Goal: Task Accomplishment & Management: Use online tool/utility

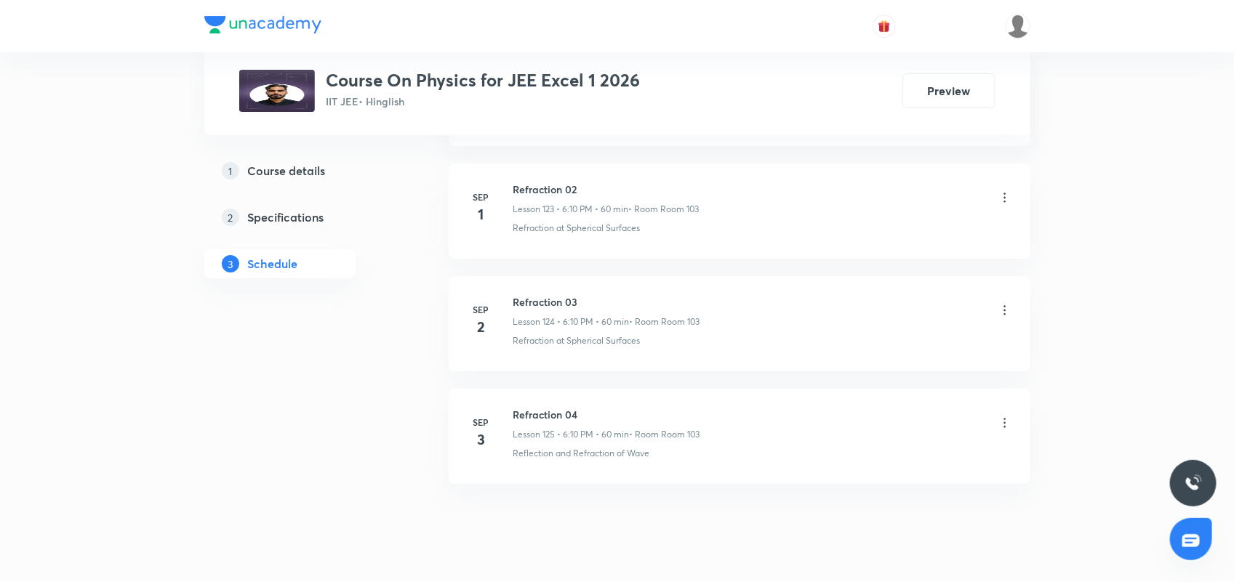
scroll to position [14808, 0]
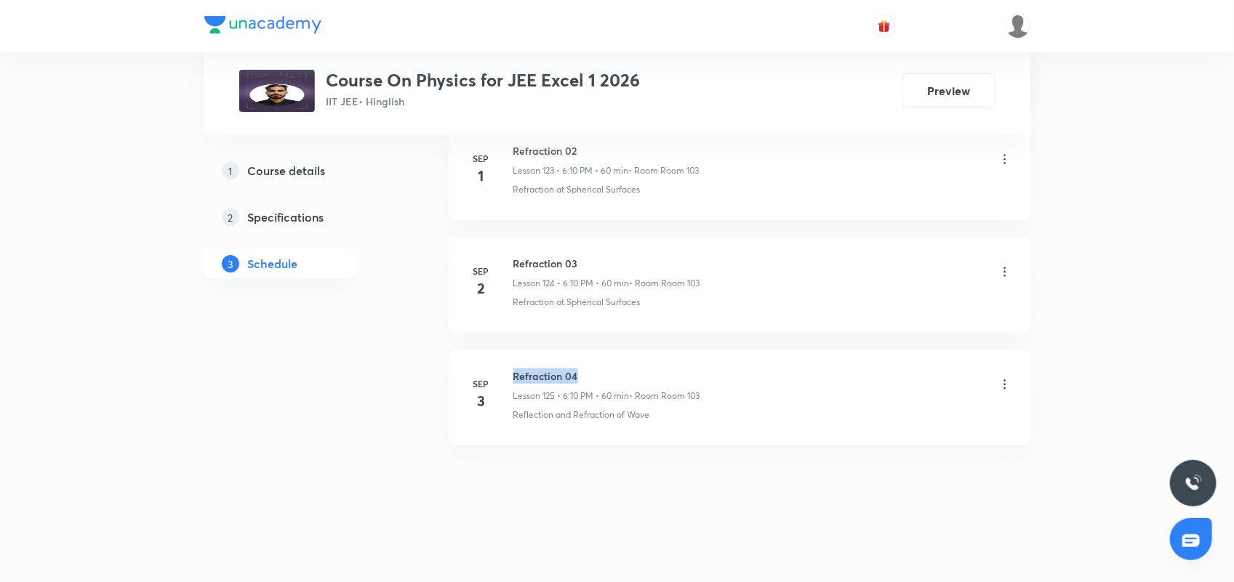
drag, startPoint x: 516, startPoint y: 375, endPoint x: 613, endPoint y: 373, distance: 96.7
click at [613, 373] on h6 "Refraction 04" at bounding box center [606, 376] width 187 height 15
copy h6 "Refraction 04"
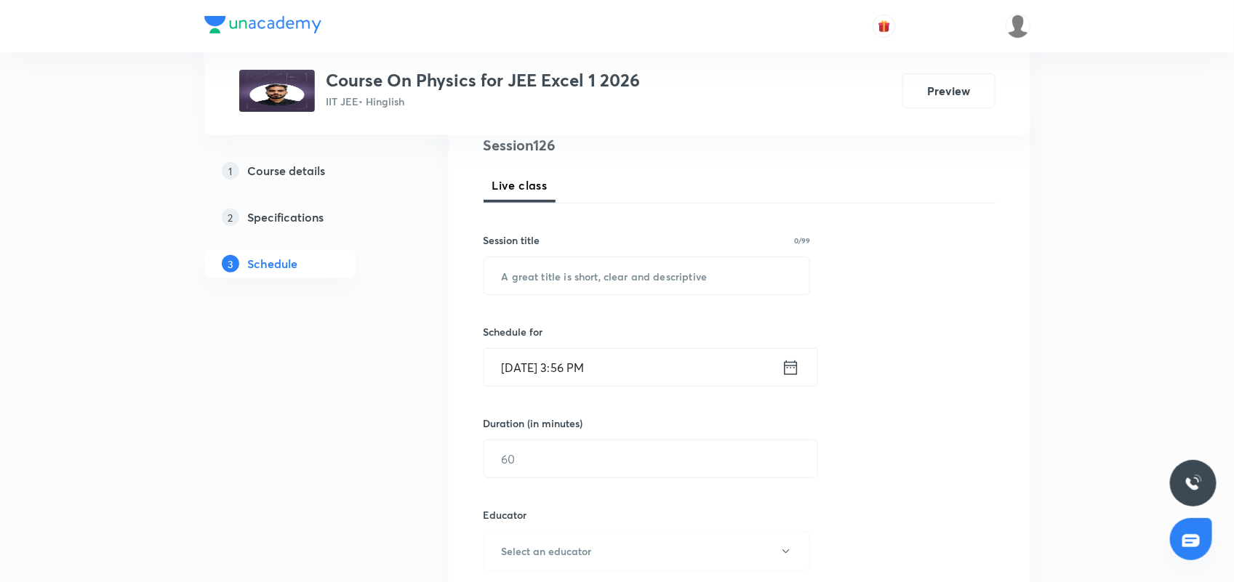
scroll to position [182, 0]
click at [516, 276] on input "text" at bounding box center [647, 273] width 326 height 37
paste input "Refraction 04"
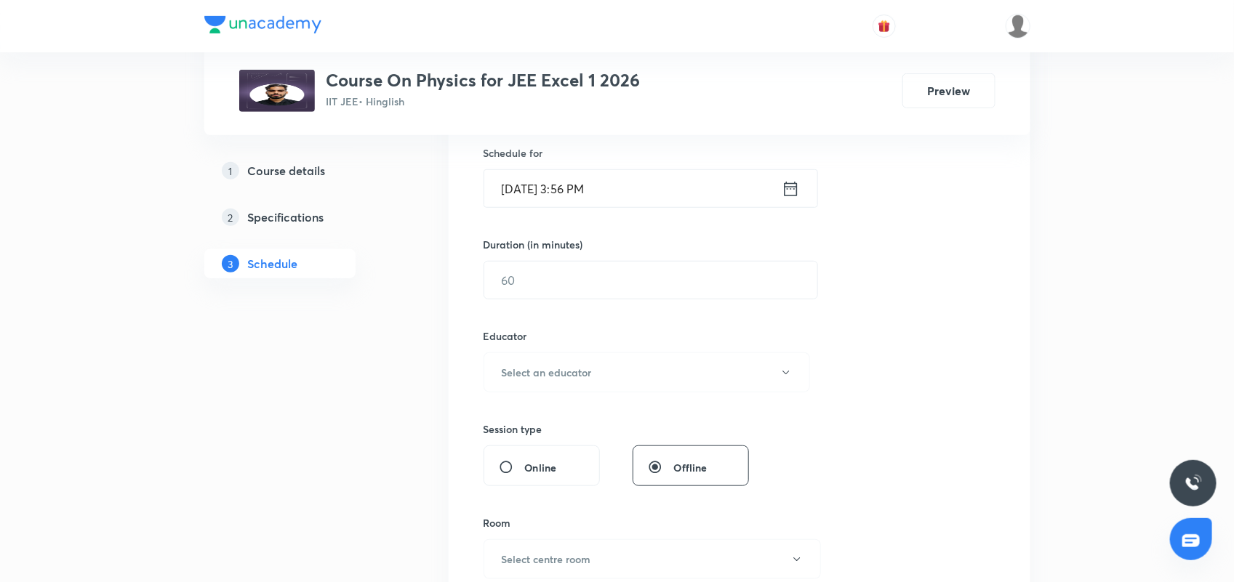
scroll to position [364, 0]
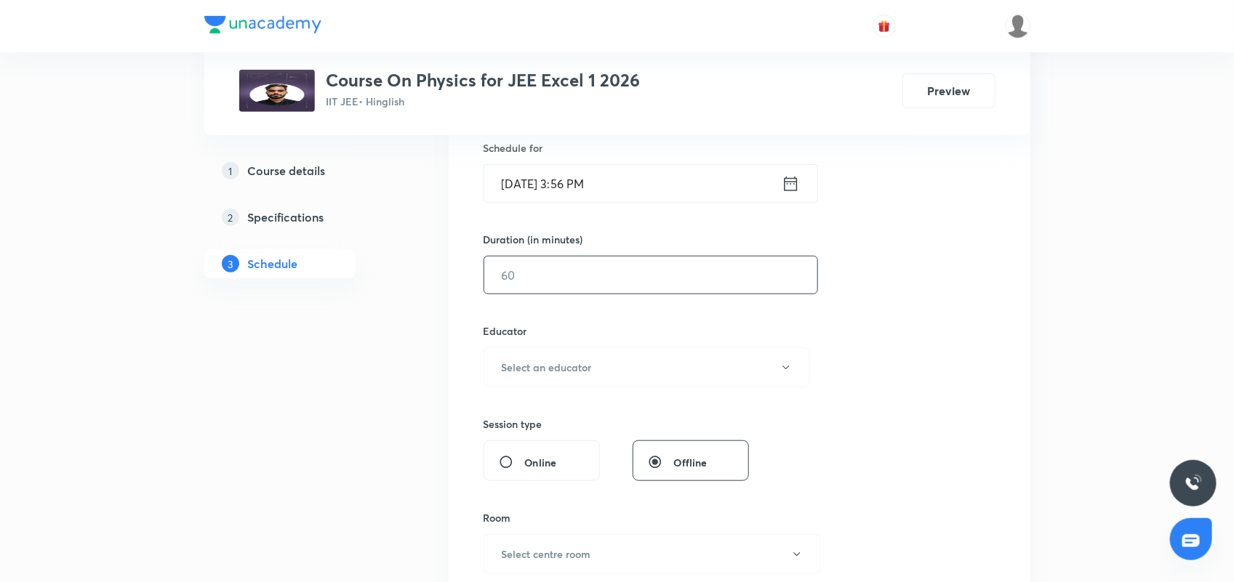
type input "Refraction 05"
click at [528, 278] on input "text" at bounding box center [650, 275] width 333 height 37
type input "60"
click at [551, 367] on h6 "Select an educator" at bounding box center [547, 367] width 90 height 15
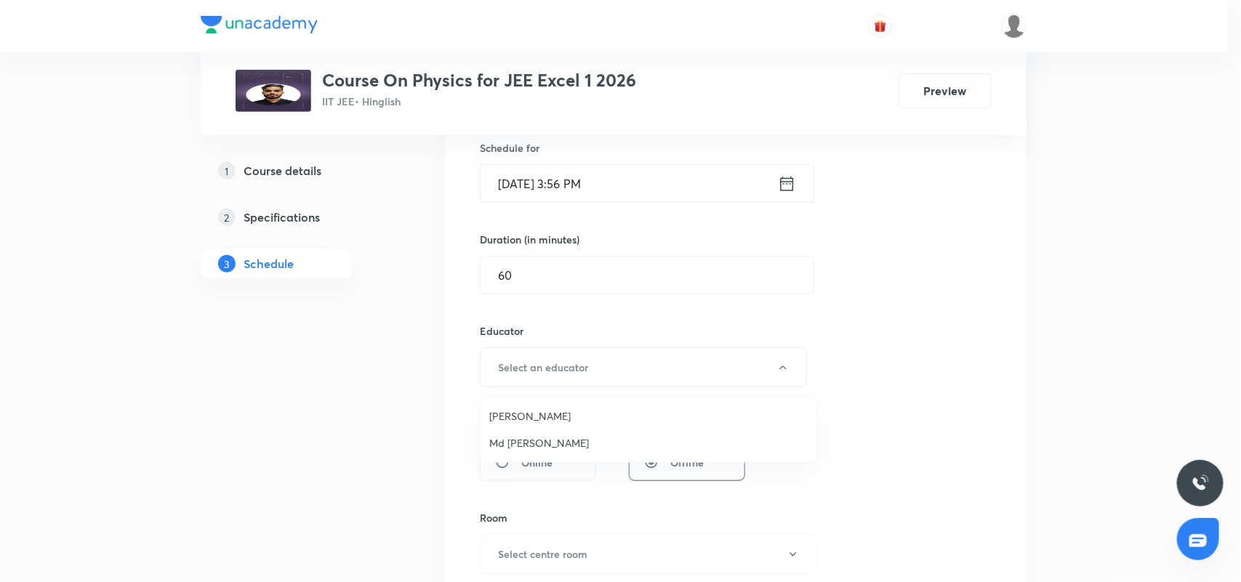
click at [539, 438] on span "Md [PERSON_NAME]" at bounding box center [648, 443] width 318 height 15
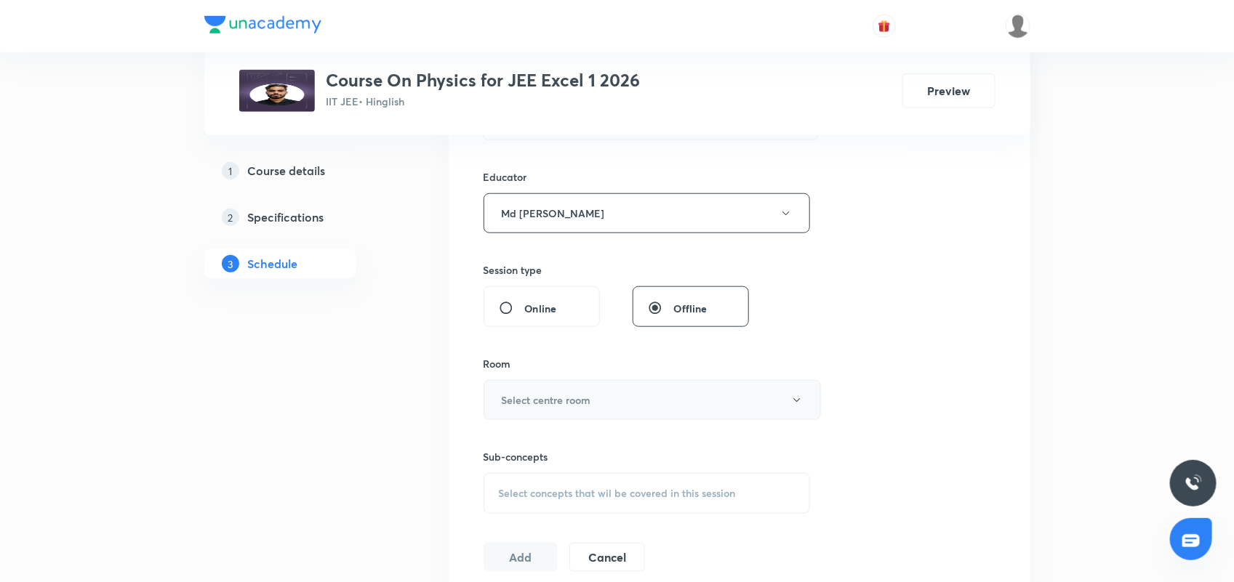
scroll to position [545, 0]
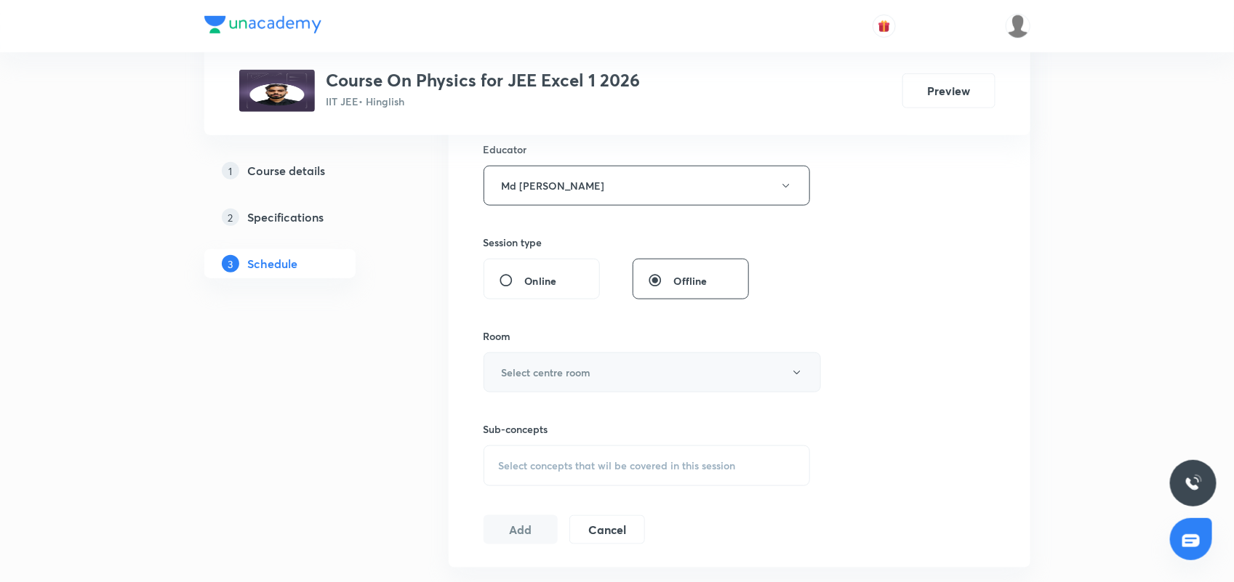
click at [550, 374] on h6 "Select centre room" at bounding box center [546, 372] width 89 height 15
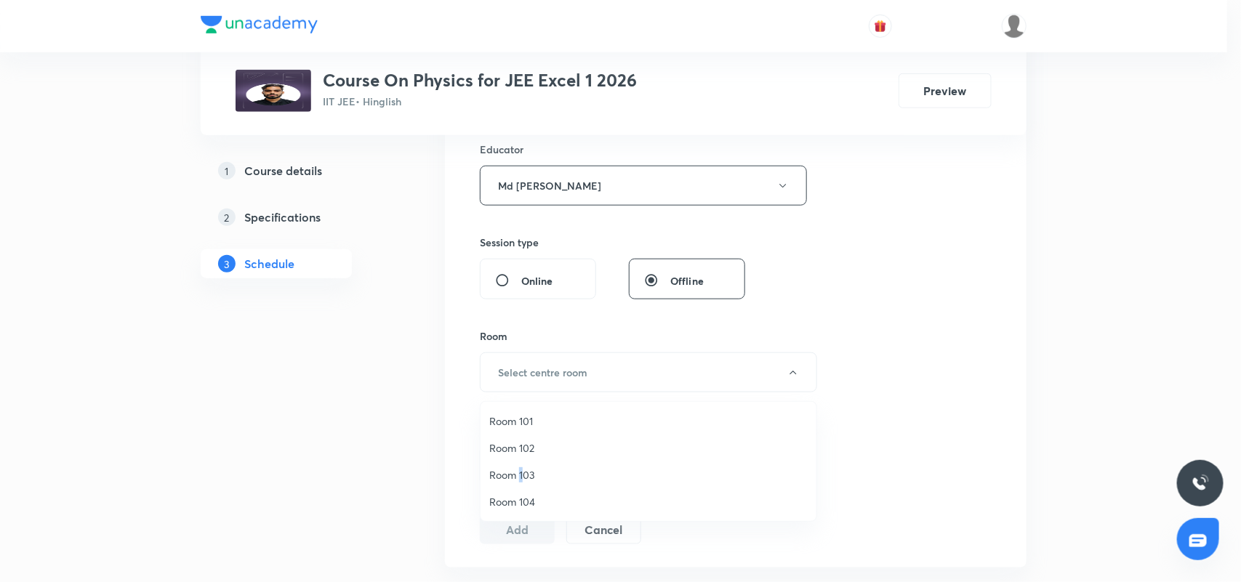
click at [522, 473] on span "Room 103" at bounding box center [648, 475] width 318 height 15
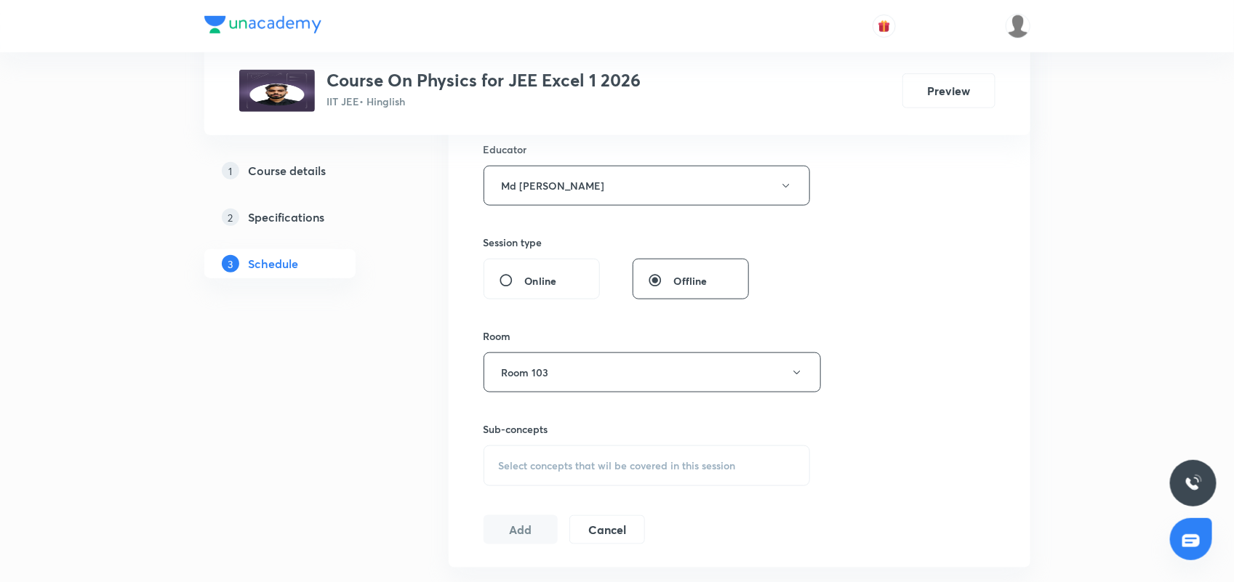
click at [561, 463] on span "Select concepts that wil be covered in this session" at bounding box center [617, 466] width 237 height 12
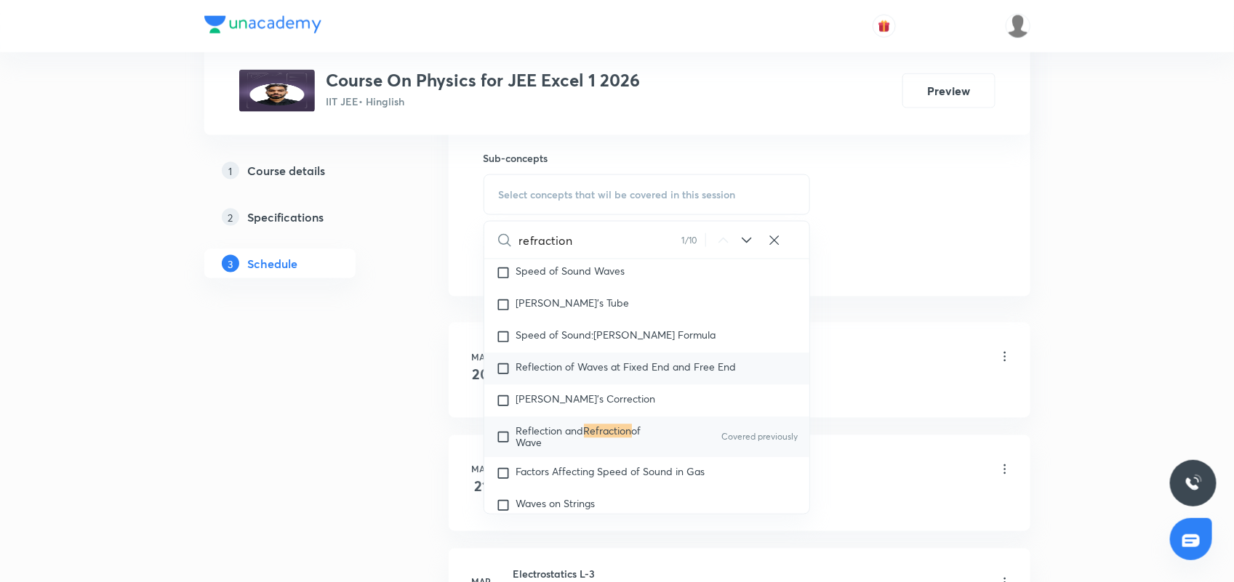
scroll to position [818, 0]
type input "refraction"
click at [745, 242] on icon at bounding box center [746, 238] width 17 height 17
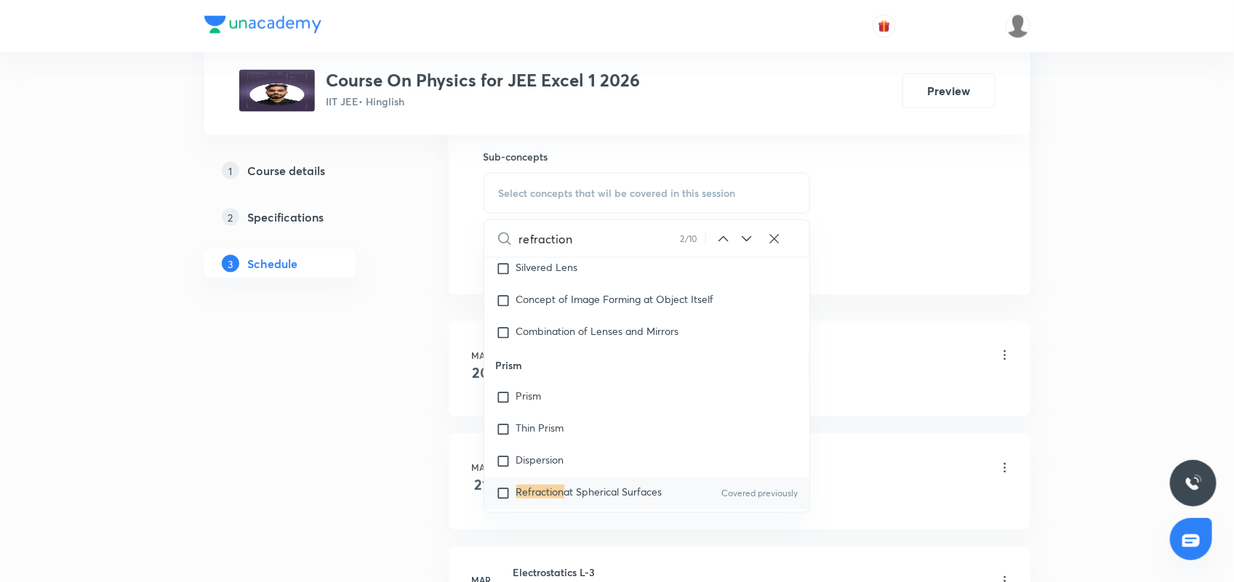
scroll to position [10340, 0]
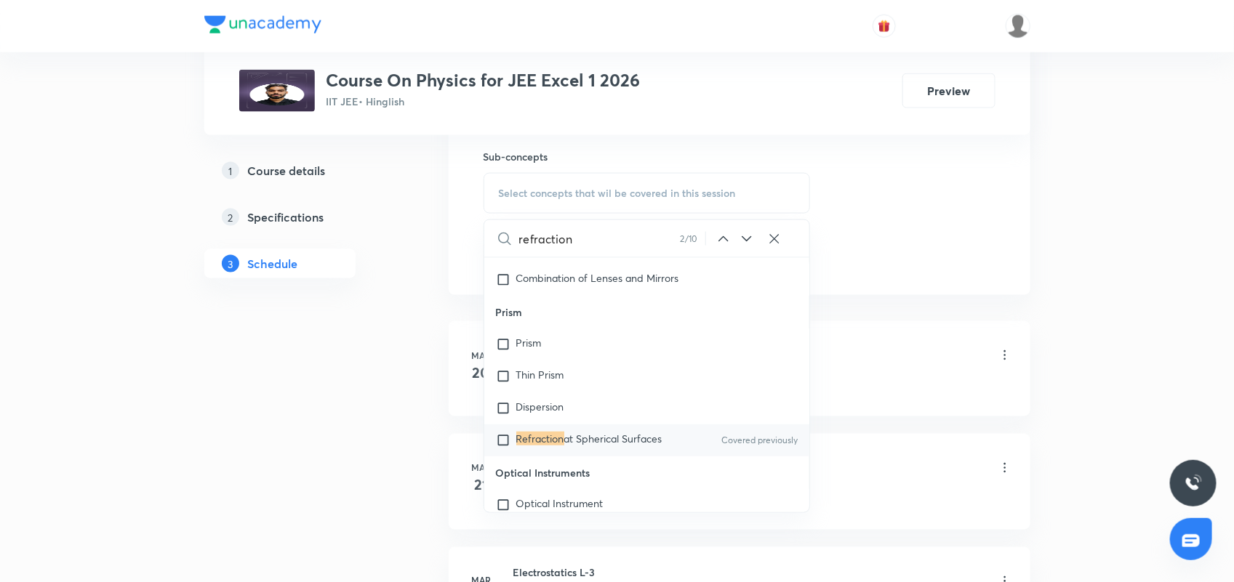
click at [504, 448] on input "checkbox" at bounding box center [506, 440] width 20 height 15
checkbox input "true"
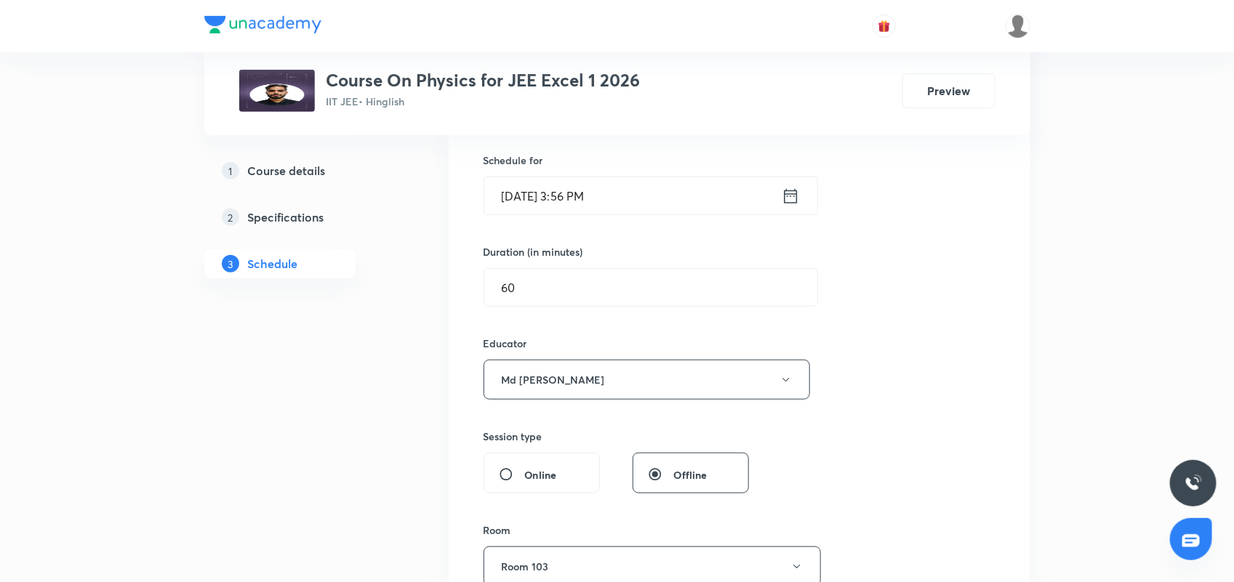
scroll to position [273, 0]
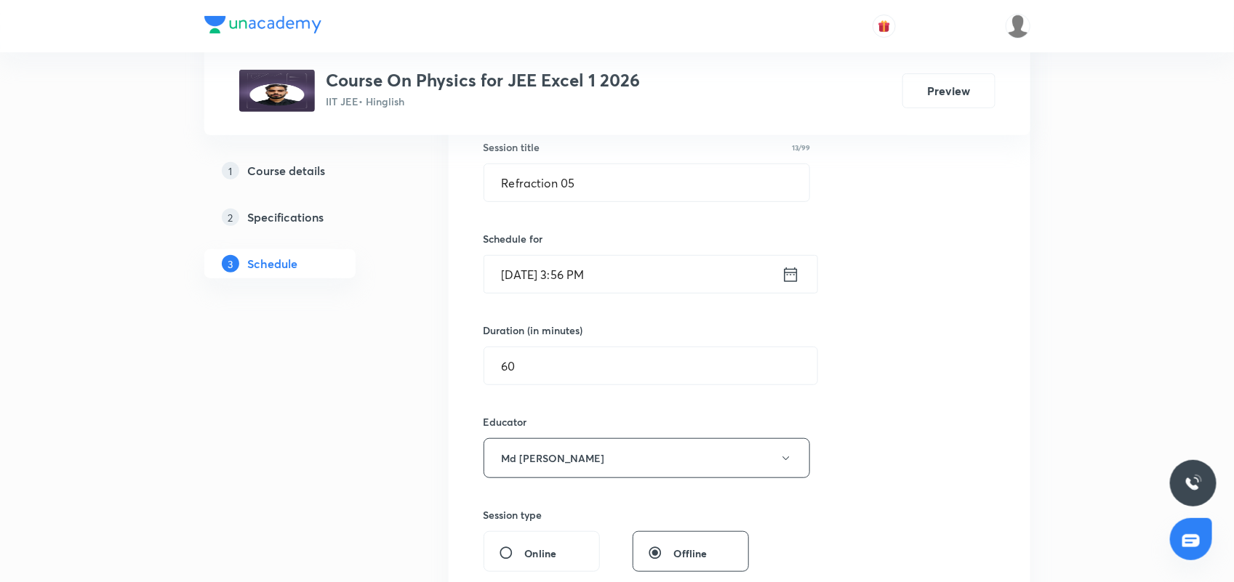
click at [791, 275] on icon at bounding box center [791, 275] width 18 height 20
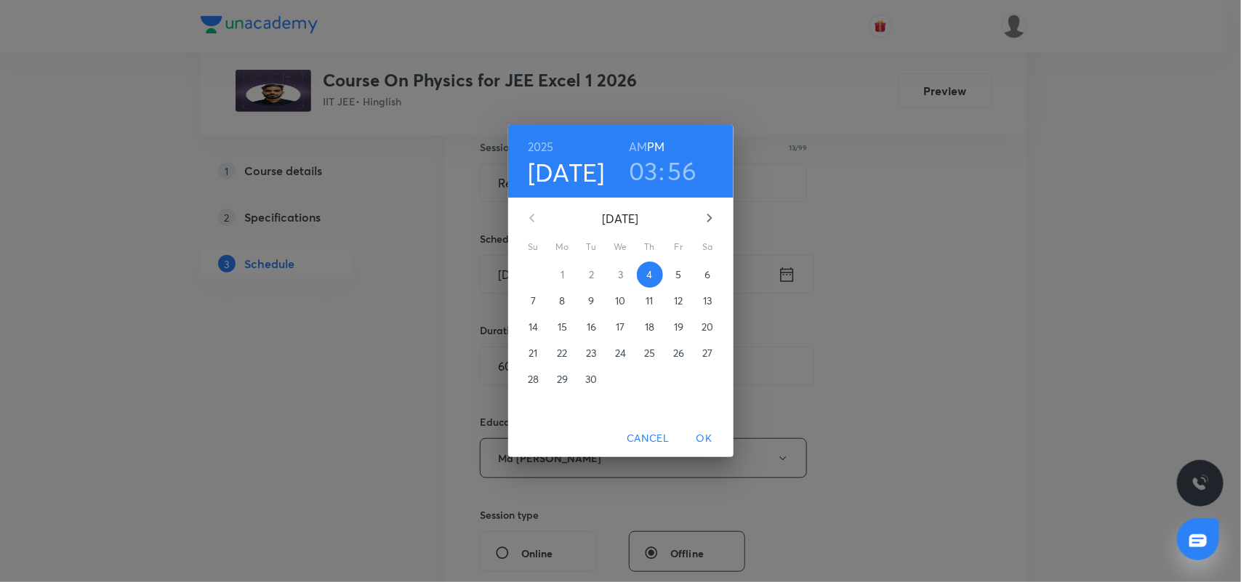
click at [681, 164] on h3 "56" at bounding box center [682, 171] width 29 height 31
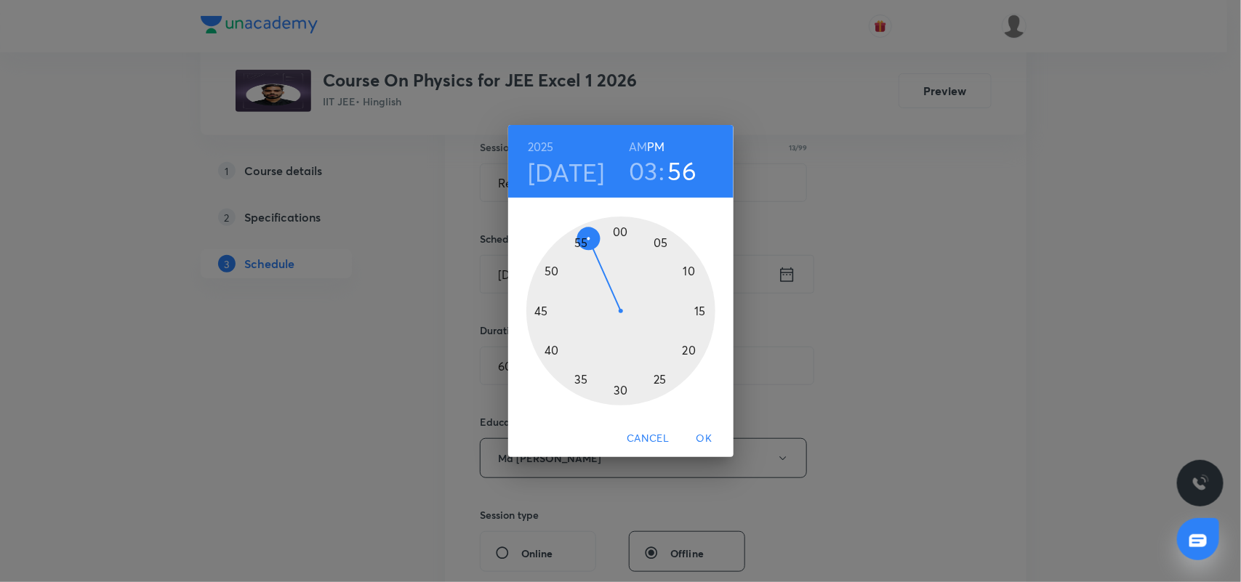
click at [695, 273] on div at bounding box center [620, 311] width 189 height 189
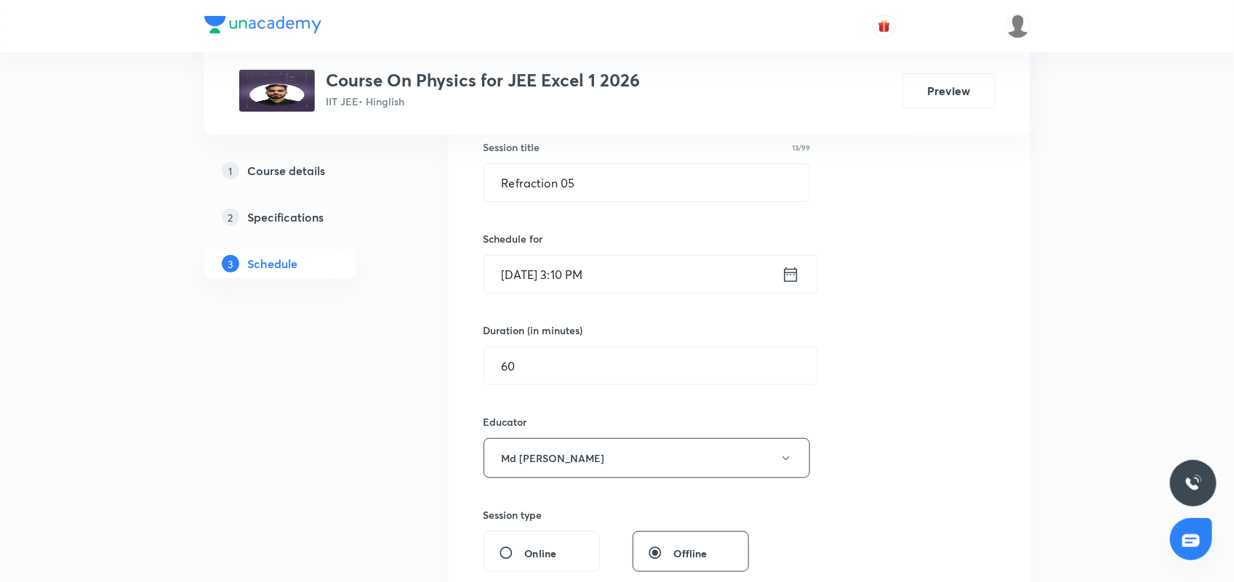
click at [786, 276] on icon at bounding box center [791, 275] width 18 height 20
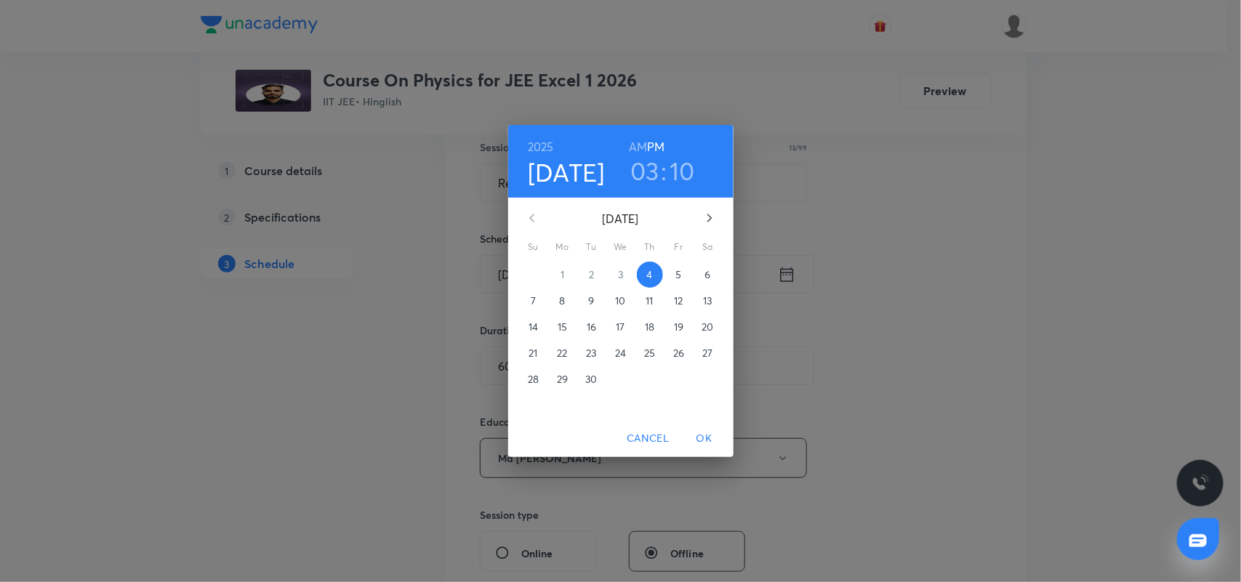
click at [640, 175] on h3 "03" at bounding box center [644, 171] width 29 height 31
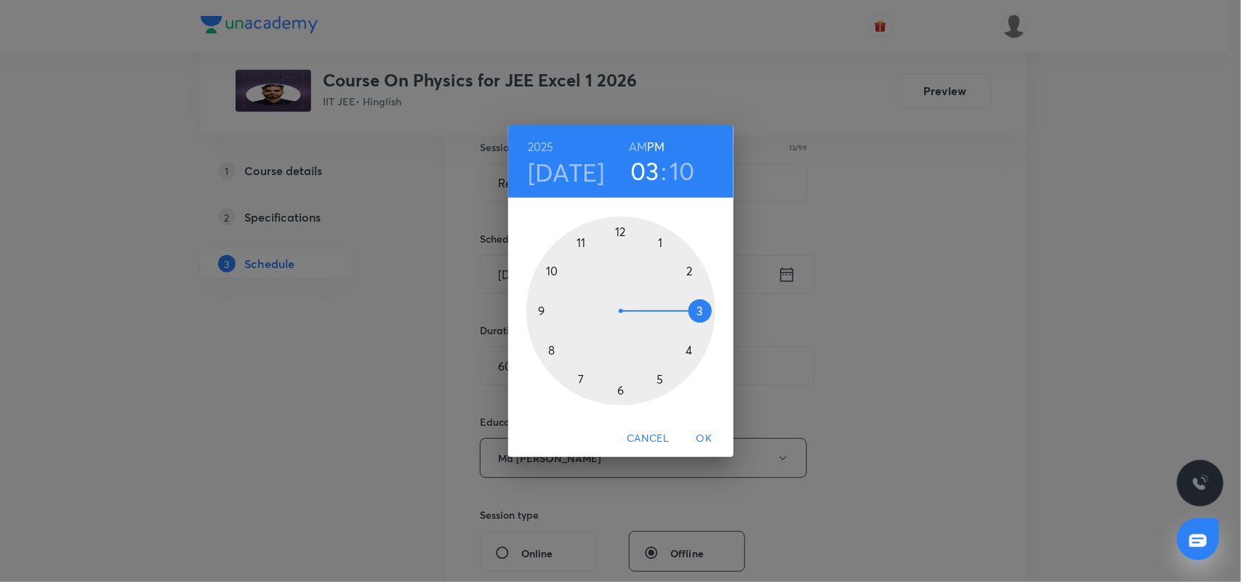
click at [619, 393] on div at bounding box center [620, 311] width 189 height 189
click at [704, 435] on span "OK" at bounding box center [704, 439] width 35 height 18
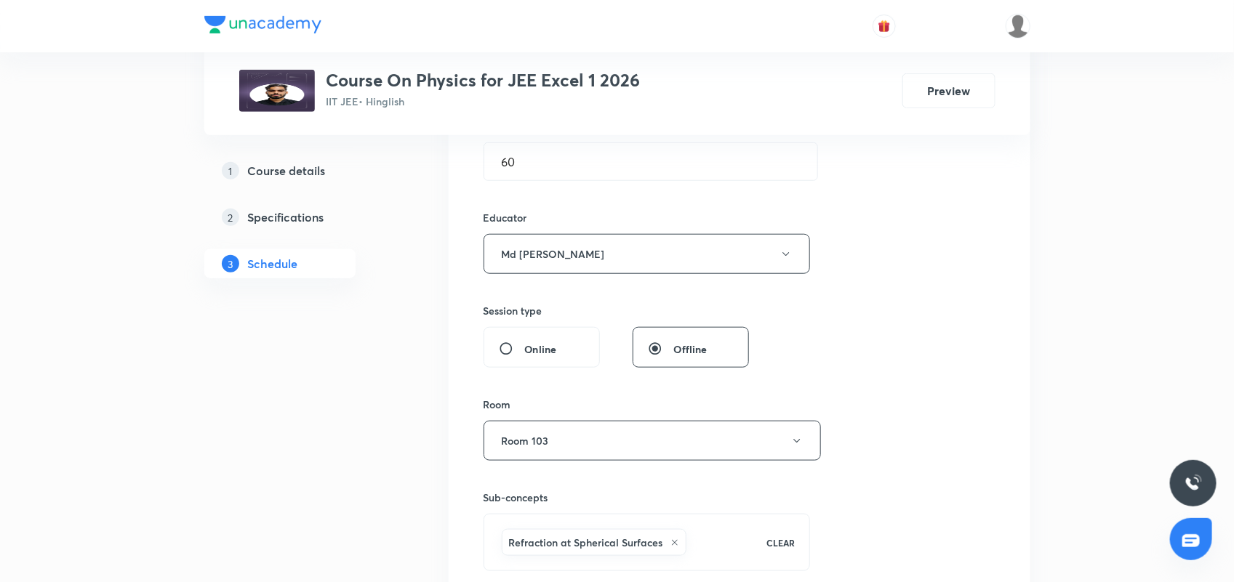
scroll to position [727, 0]
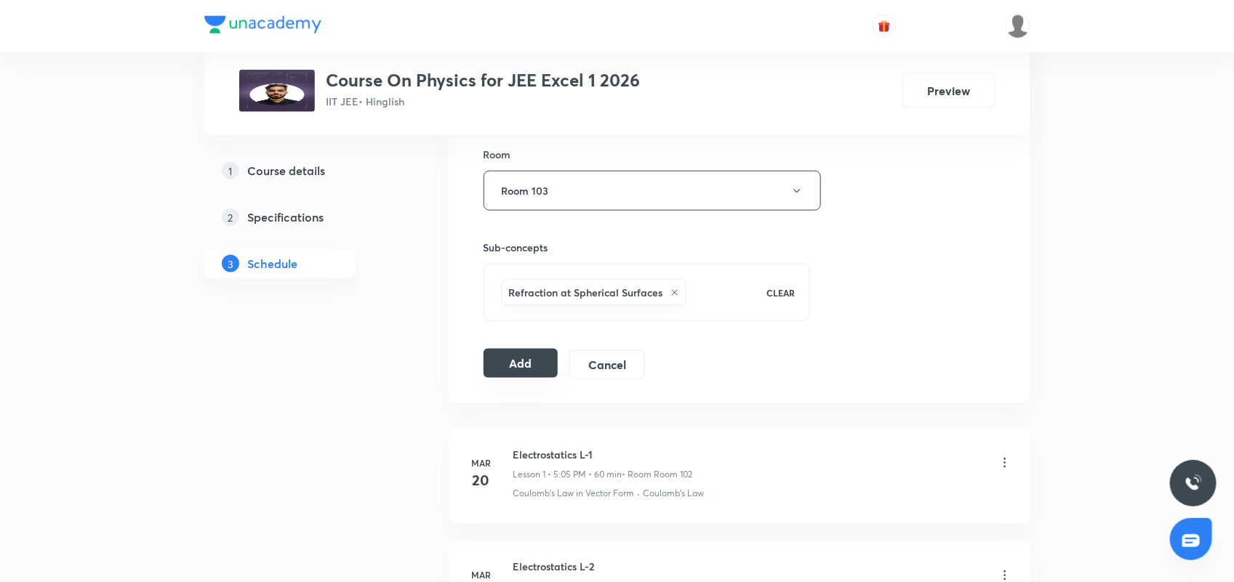
click at [521, 364] on button "Add" at bounding box center [521, 363] width 75 height 29
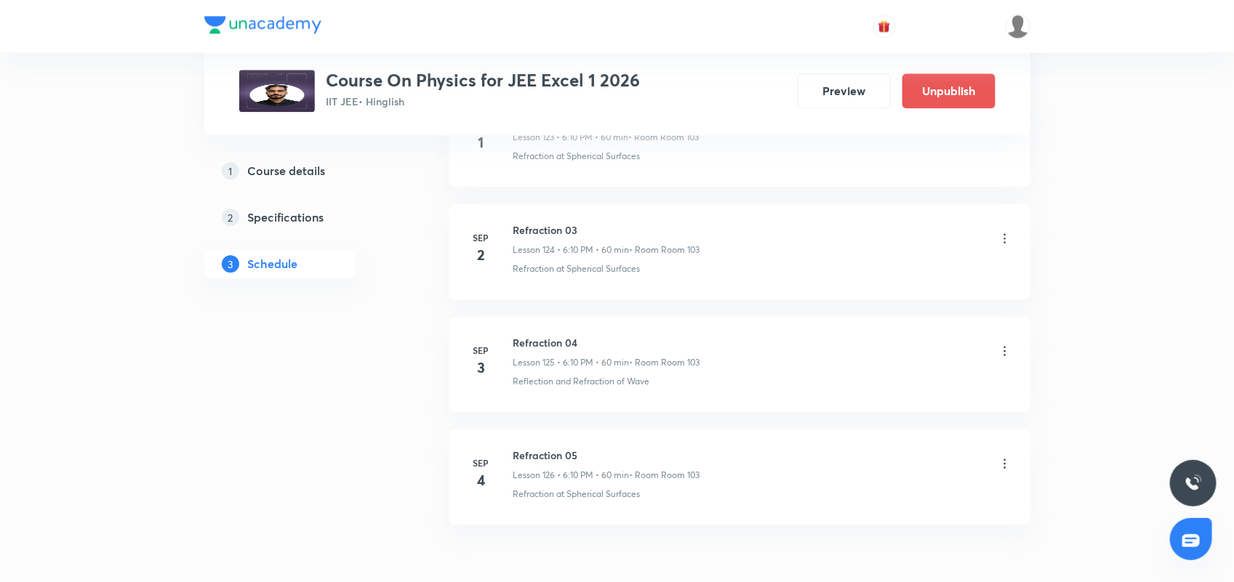
scroll to position [14158, 0]
